Goal: Information Seeking & Learning: Understand process/instructions

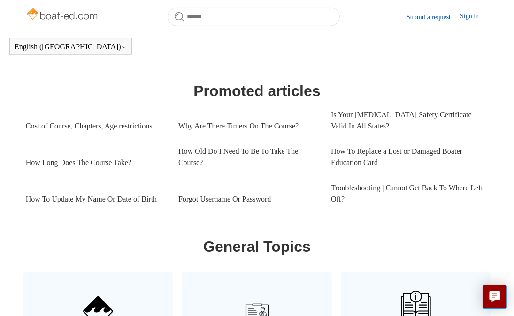
scroll to position [432, 0]
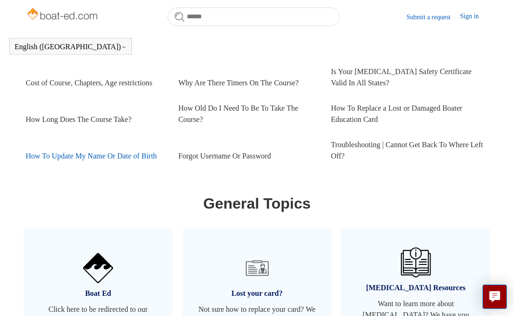
click at [126, 169] on link "How To Update My Name Or Date of Birth" at bounding box center [95, 156] width 138 height 25
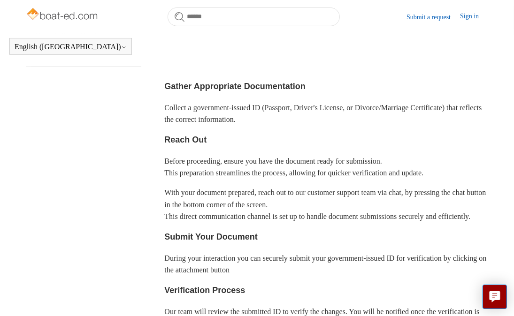
scroll to position [246, 0]
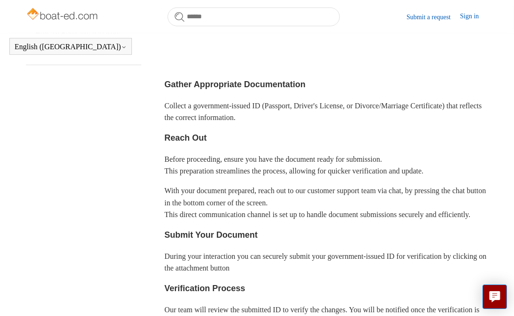
click at [278, 210] on p "With your document prepared, reach out to our customer support team via chat, b…" at bounding box center [326, 203] width 324 height 36
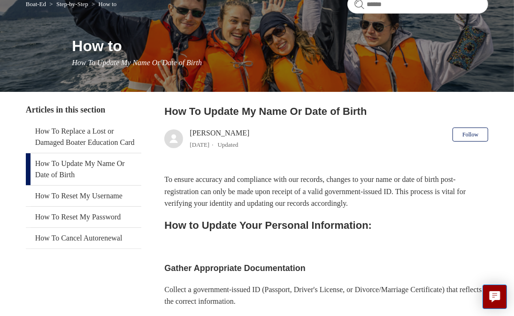
scroll to position [0, 0]
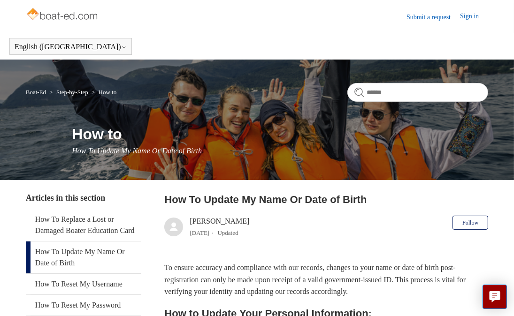
click at [434, 17] on link "Submit a request" at bounding box center [432, 17] width 53 height 10
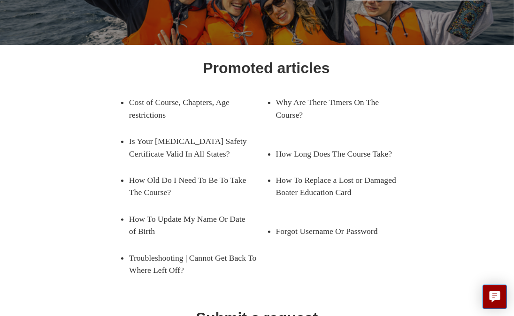
scroll to position [105, 0]
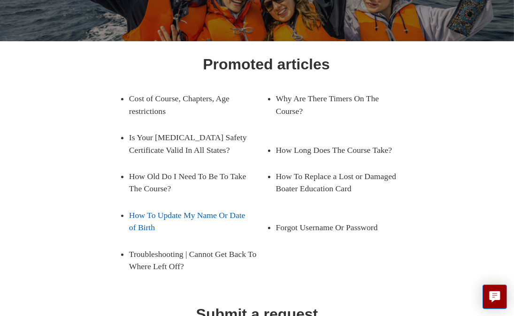
click at [192, 215] on link "How To Update My Name Or Date of Birth" at bounding box center [190, 221] width 123 height 39
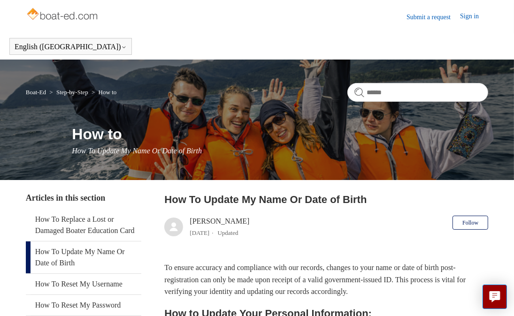
click at [416, 16] on link "Submit a request" at bounding box center [432, 17] width 53 height 10
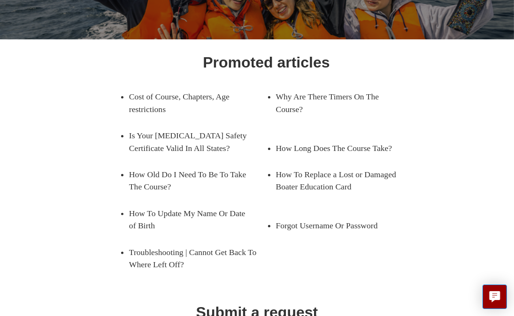
scroll to position [188, 0]
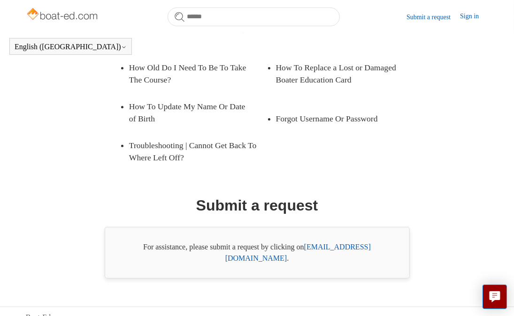
click at [323, 248] on link "support@boat-ed.com" at bounding box center [297, 252] width 145 height 19
